Goal: Task Accomplishment & Management: Manage account settings

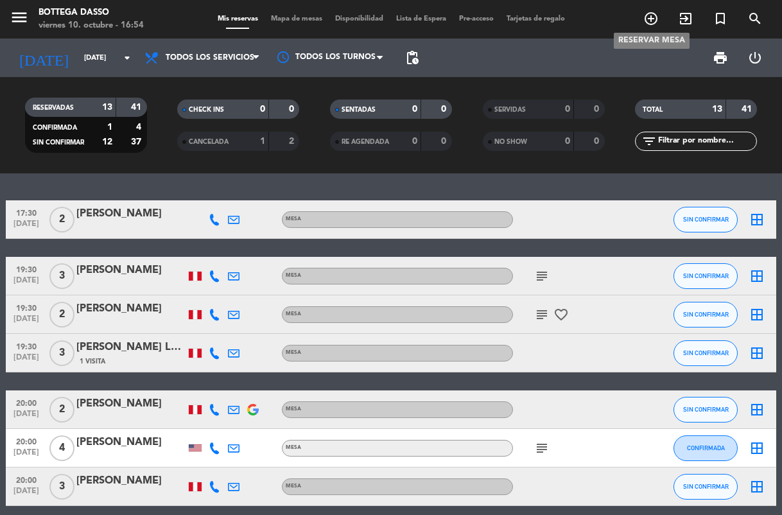
click at [642, 21] on span "add_circle_outline" at bounding box center [650, 19] width 35 height 22
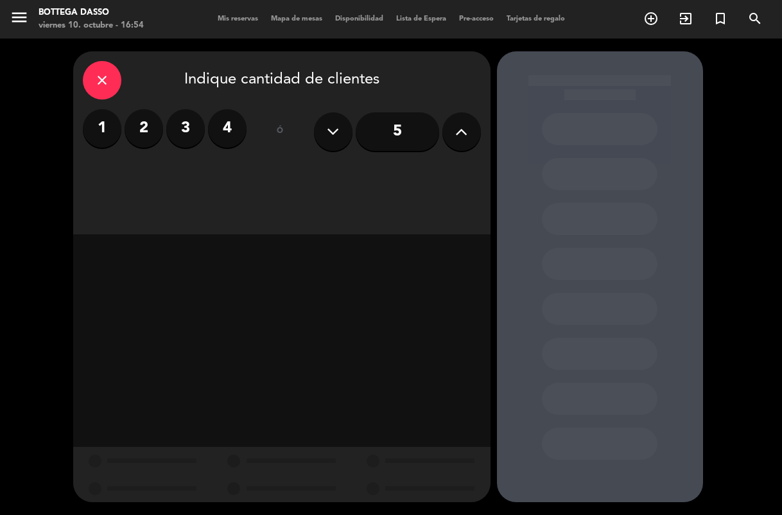
click at [105, 73] on icon "close" at bounding box center [101, 80] width 15 height 15
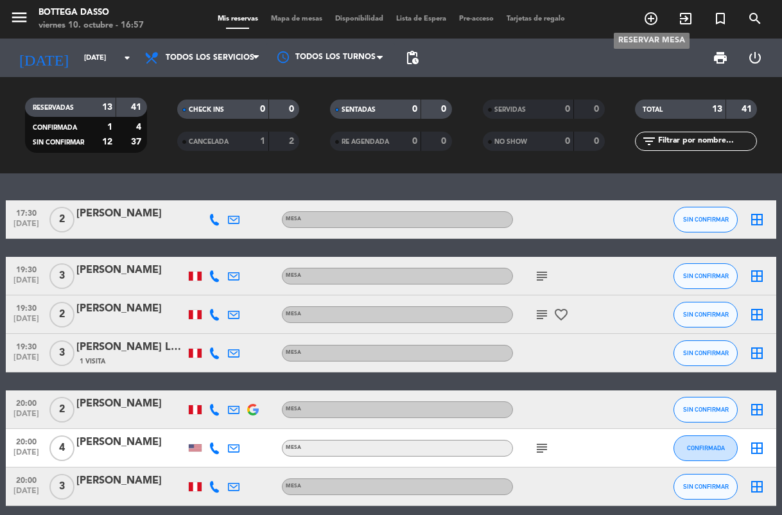
click at [650, 18] on icon "add_circle_outline" at bounding box center [650, 18] width 15 height 15
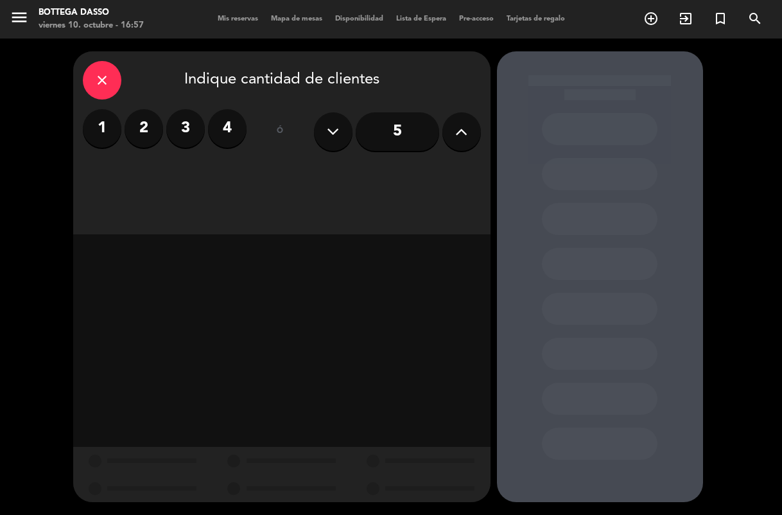
click at [148, 112] on label "2" at bounding box center [144, 128] width 39 height 39
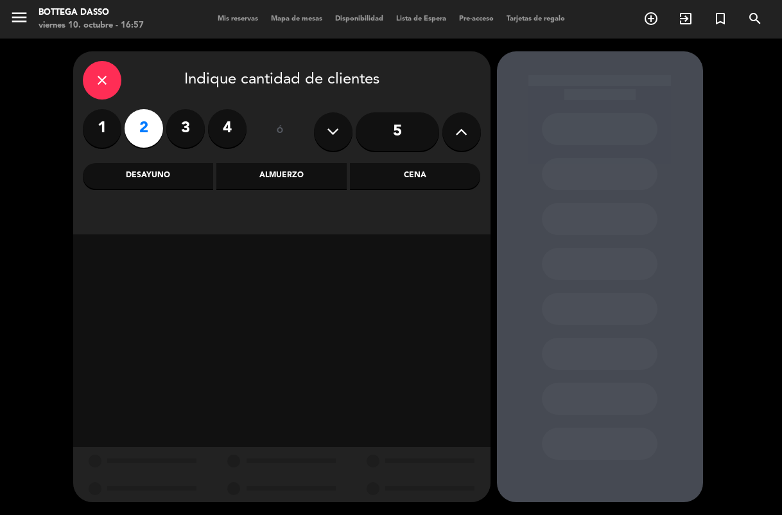
click at [148, 127] on label "2" at bounding box center [144, 128] width 39 height 39
click at [379, 169] on div "Cena" at bounding box center [415, 176] width 130 height 26
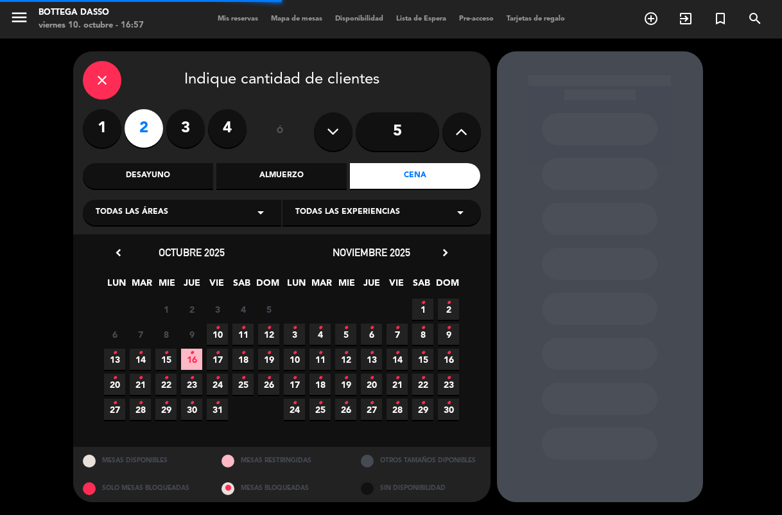
click at [249, 214] on div "Todas las áreas arrow_drop_down" at bounding box center [182, 213] width 198 height 26
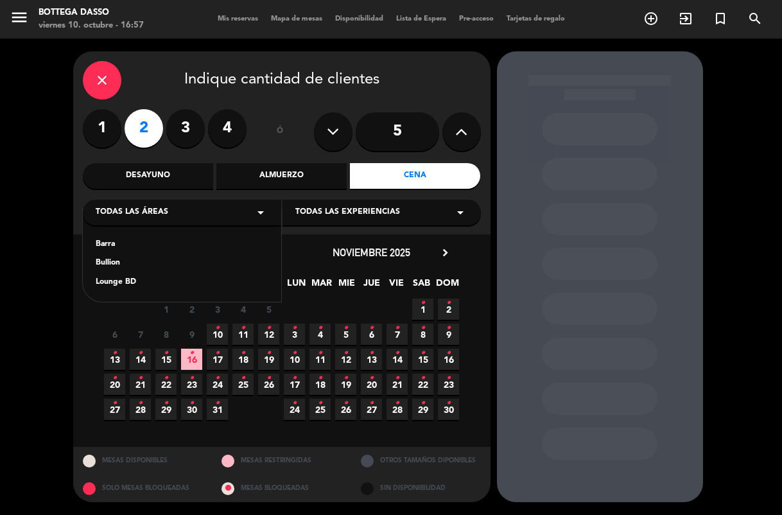
click at [26, 361] on div "close Indique cantidad de clientes 1 2 3 4 ó 5 Desayuno Almuerzo Cena Todas las…" at bounding box center [391, 277] width 782 height 476
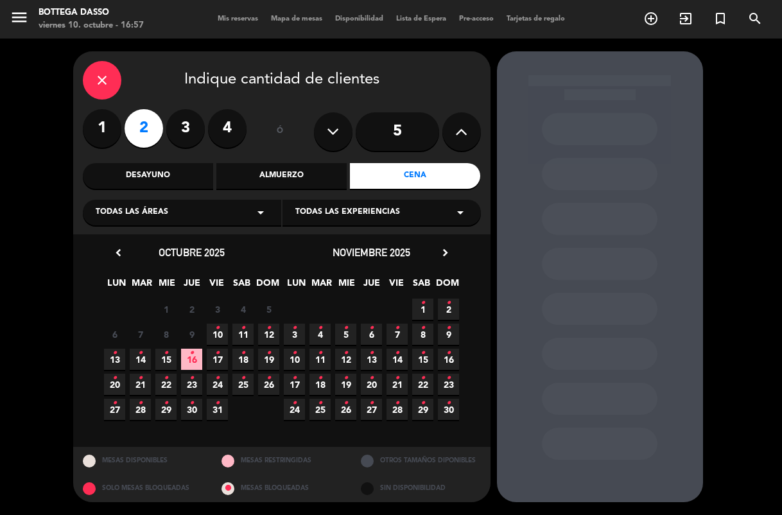
click at [221, 334] on span "10 •" at bounding box center [217, 333] width 21 height 21
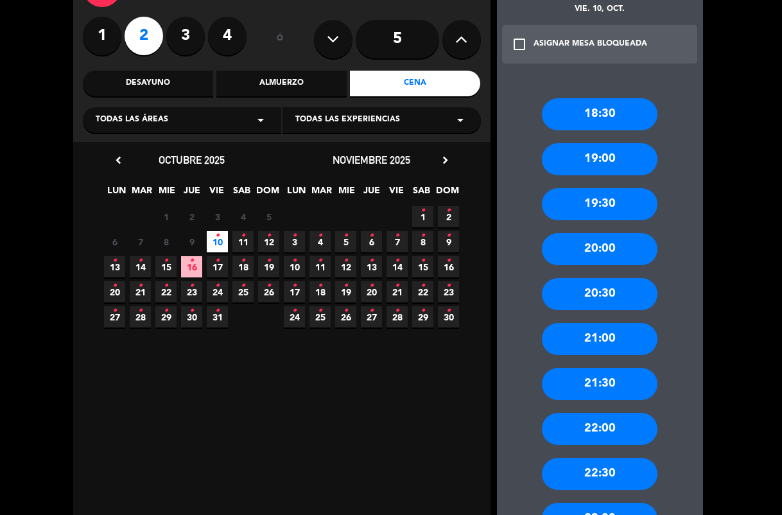
scroll to position [96, 0]
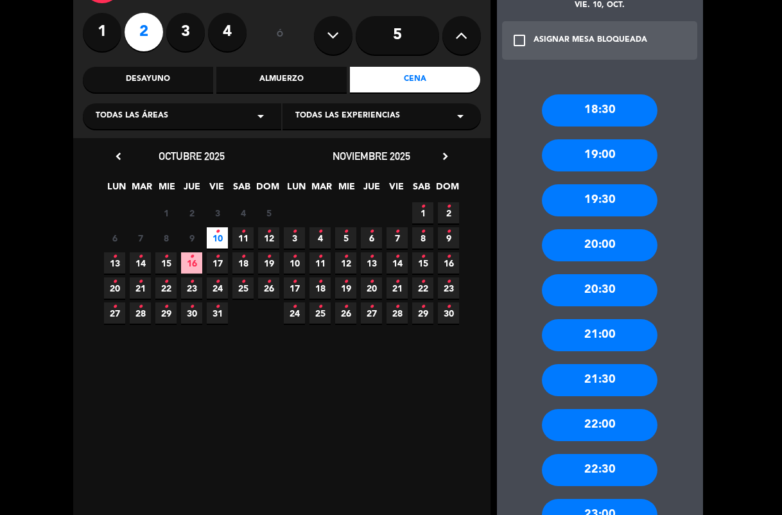
click at [616, 244] on div "20:00" at bounding box center [600, 245] width 116 height 32
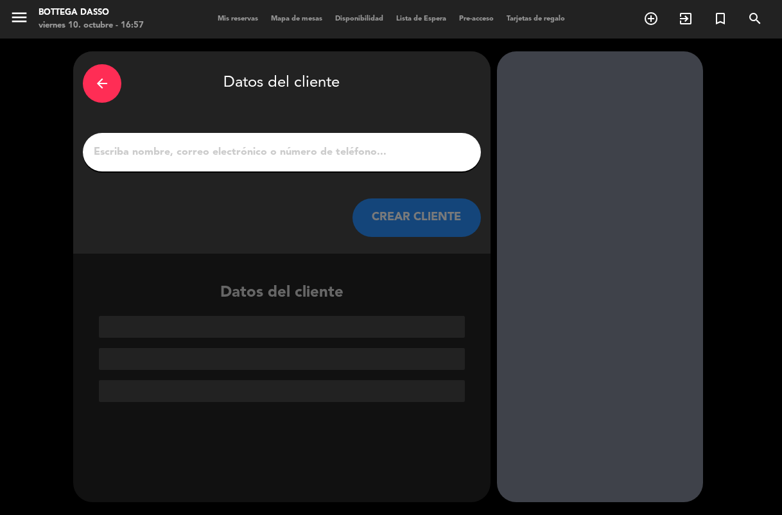
scroll to position [0, 0]
click at [268, 150] on input "1" at bounding box center [281, 152] width 379 height 18
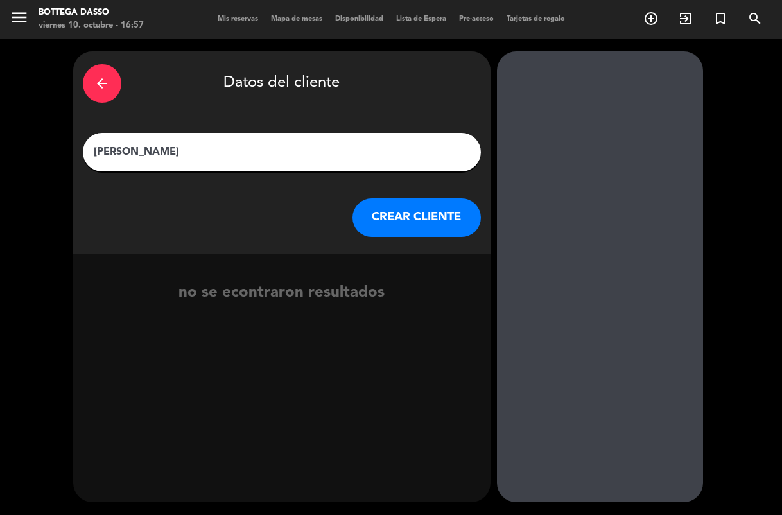
type input "[PERSON_NAME]"
click at [406, 203] on button "CREAR CLIENTE" at bounding box center [416, 217] width 128 height 39
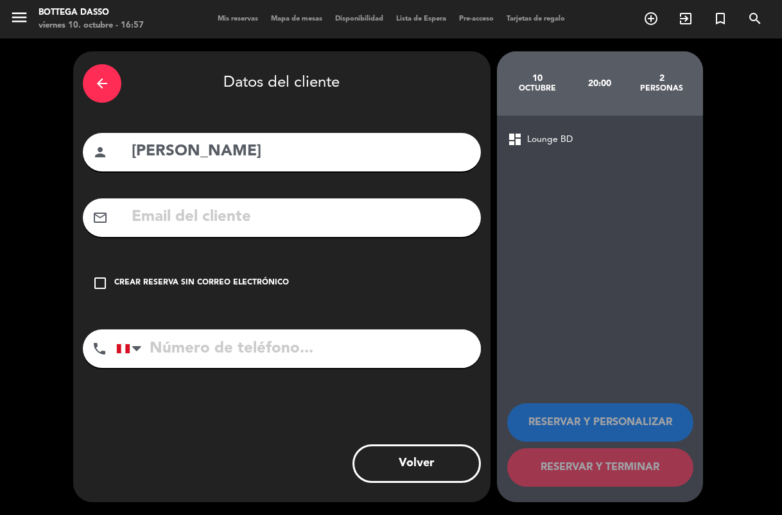
click at [214, 343] on input "tel" at bounding box center [298, 348] width 365 height 39
type input "981334072"
click at [106, 285] on icon "check_box_outline_blank" at bounding box center [99, 282] width 15 height 15
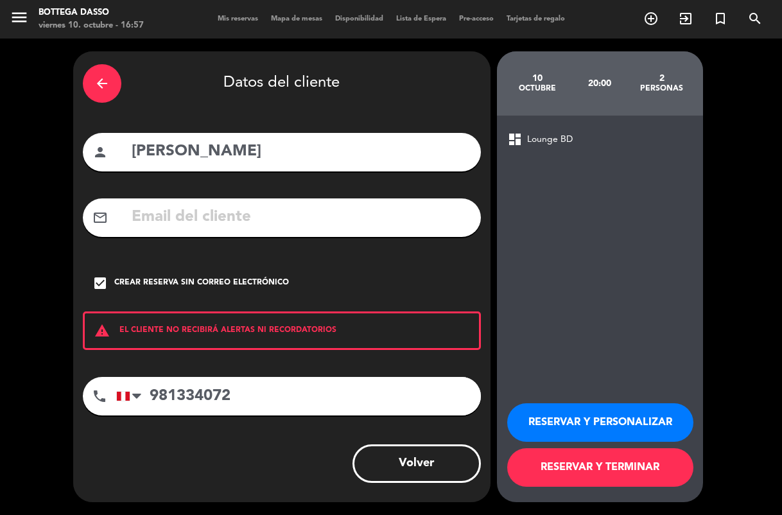
click at [635, 465] on button "RESERVAR Y TERMINAR" at bounding box center [600, 467] width 186 height 39
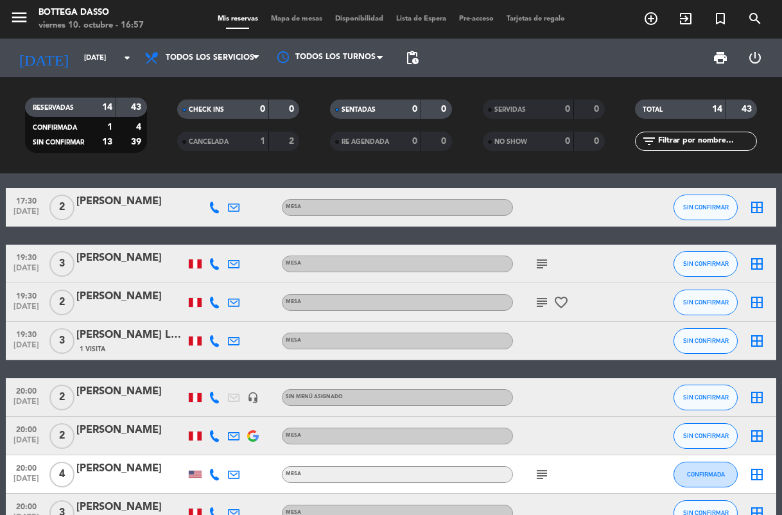
scroll to position [10, 0]
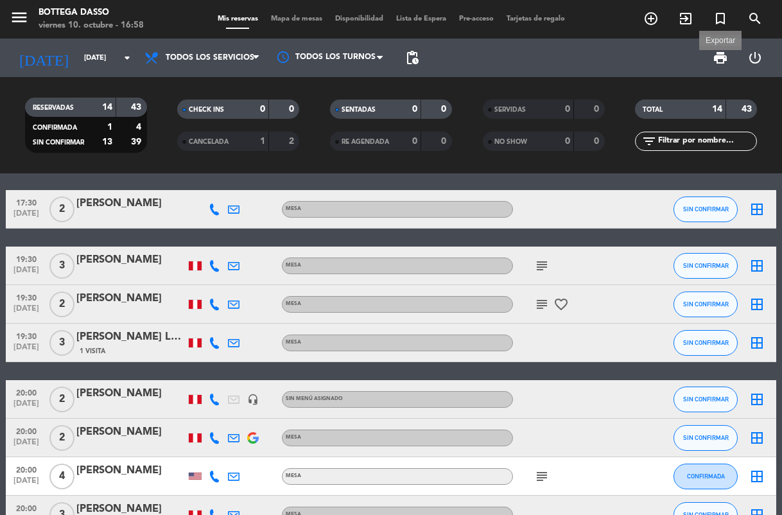
click at [716, 53] on span "print" at bounding box center [719, 57] width 15 height 15
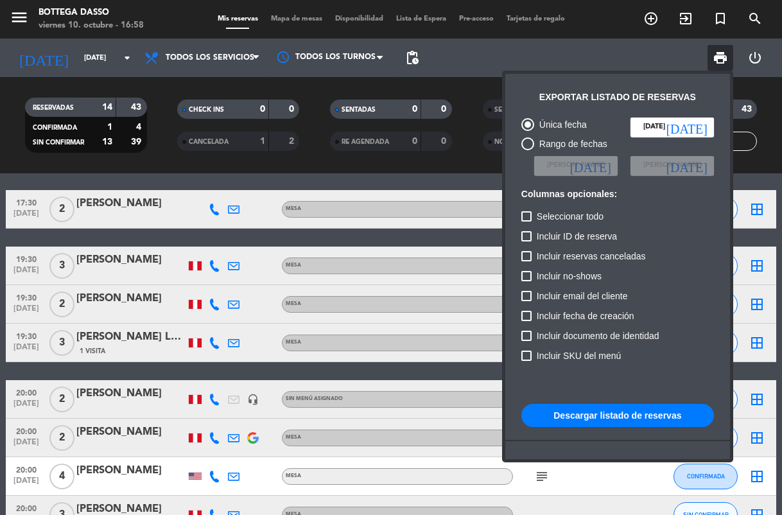
click at [555, 420] on button "Descargar listado de reservas" at bounding box center [617, 415] width 193 height 23
click at [109, 63] on div at bounding box center [391, 257] width 782 height 515
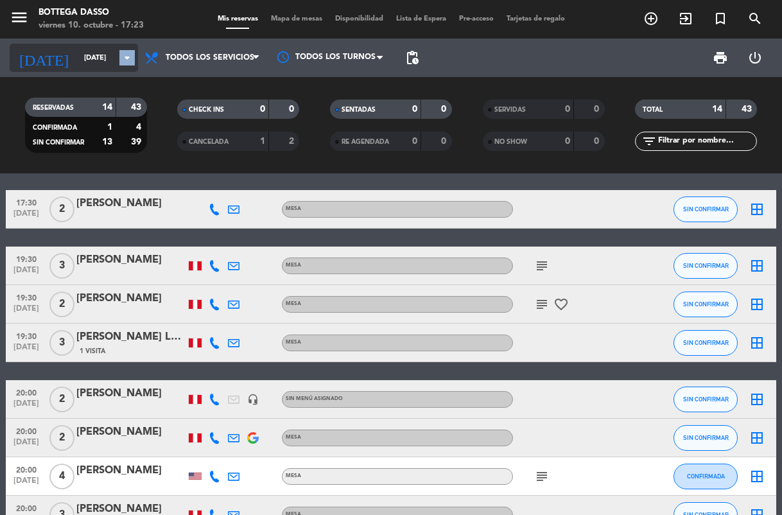
click at [123, 56] on icon "arrow_drop_down" at bounding box center [126, 57] width 15 height 15
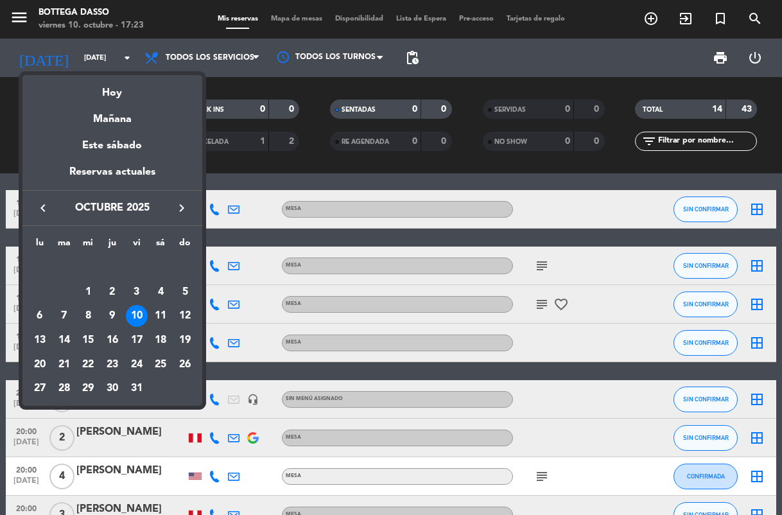
click at [134, 308] on div "10" at bounding box center [137, 316] width 22 height 22
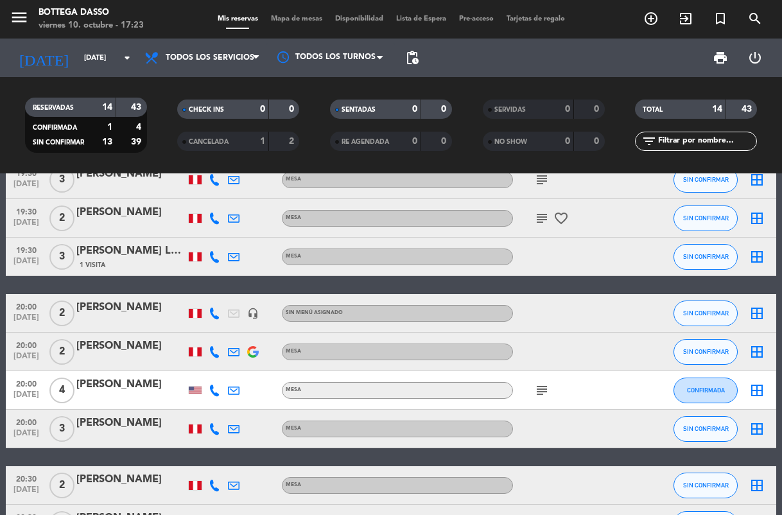
scroll to position [0, 0]
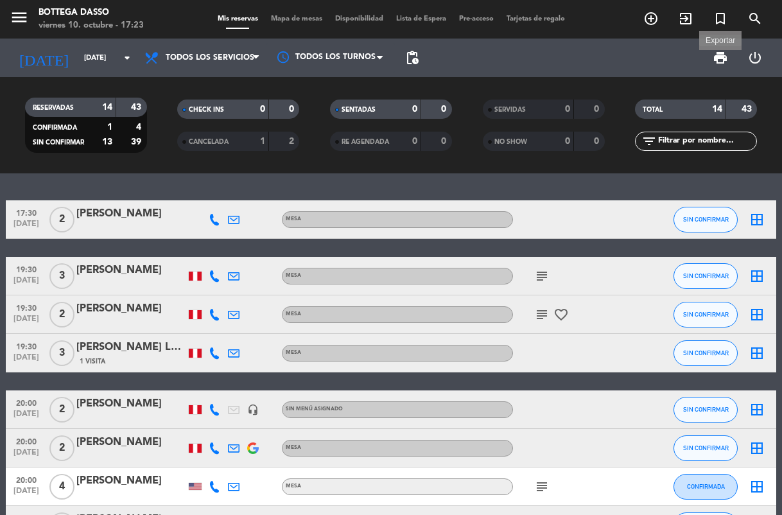
click at [712, 58] on span "print" at bounding box center [719, 57] width 15 height 15
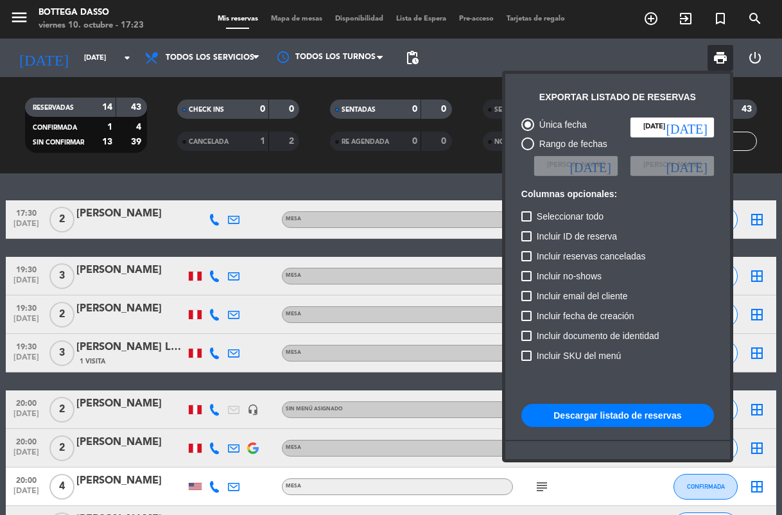
click at [659, 55] on div at bounding box center [391, 257] width 782 height 515
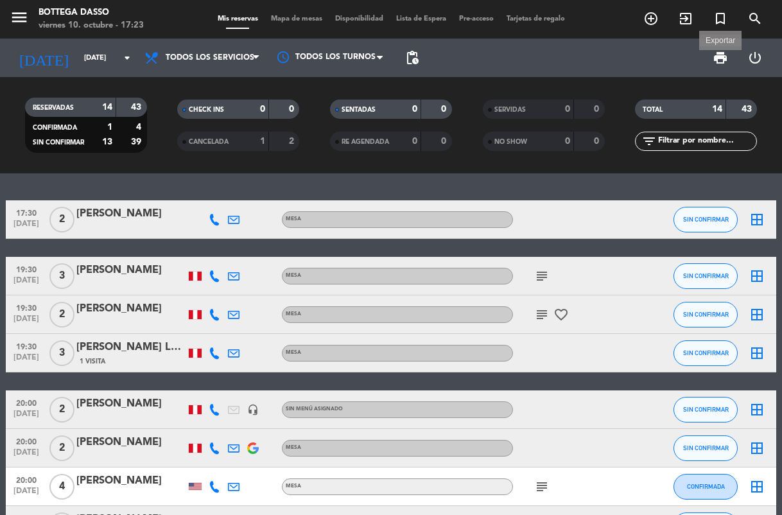
click at [719, 62] on span "print" at bounding box center [719, 57] width 15 height 15
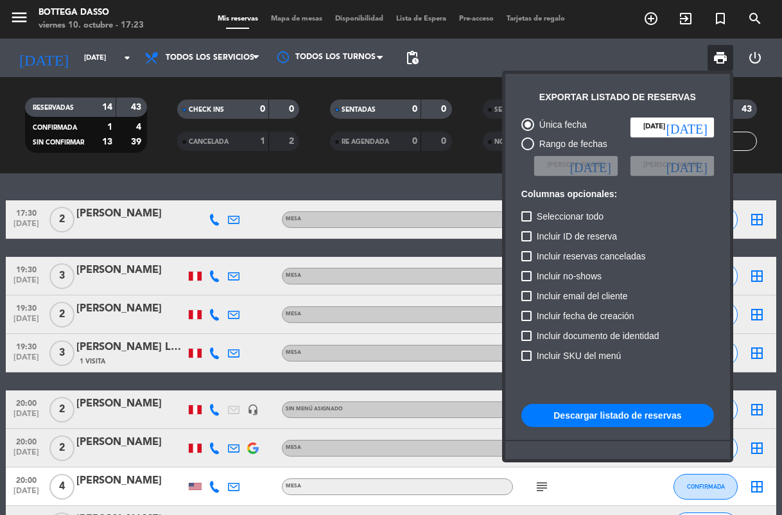
click at [703, 50] on div at bounding box center [391, 257] width 782 height 515
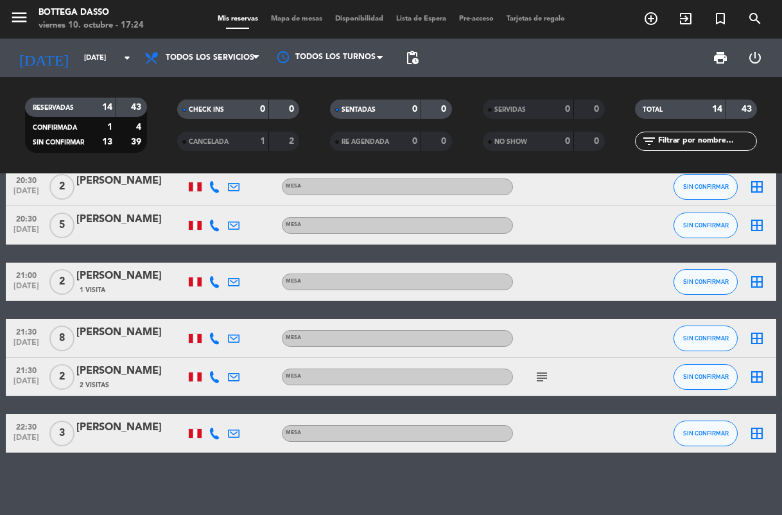
scroll to position [395, 0]
